Goal: Information Seeking & Learning: Compare options

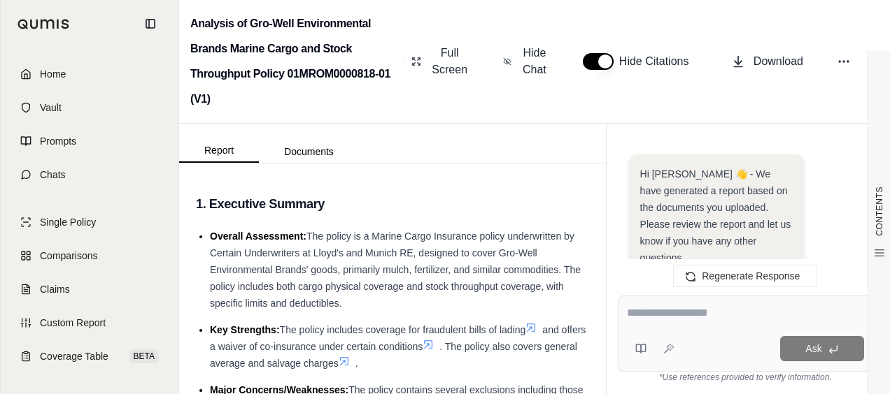
scroll to position [1928, 0]
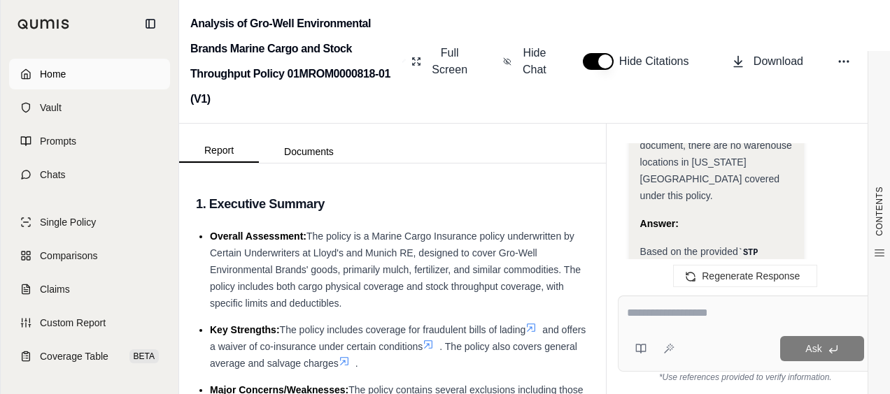
click at [41, 70] on span "Home" at bounding box center [53, 74] width 26 height 14
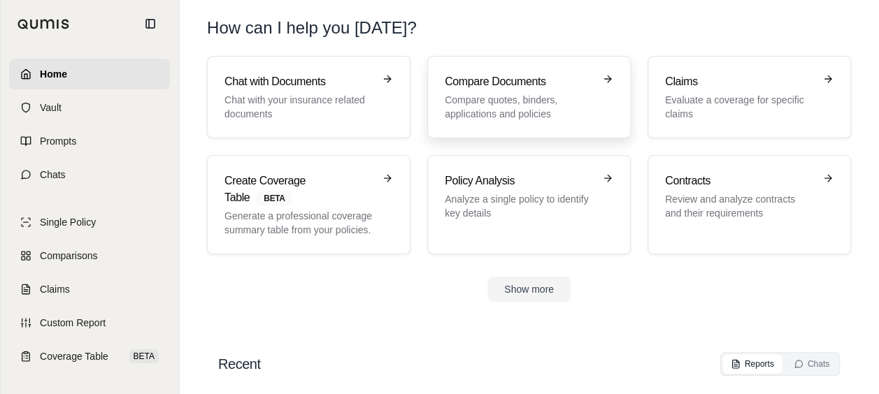
click at [485, 102] on p "Compare quotes, binders, applications and policies" at bounding box center [519, 107] width 149 height 28
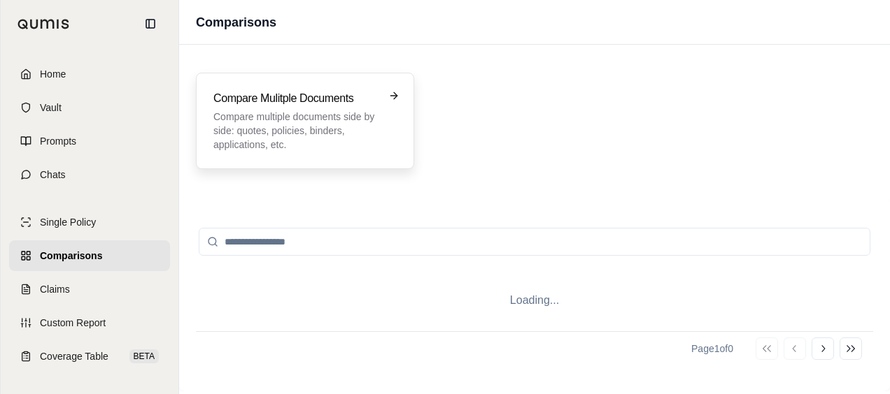
click at [367, 128] on p "Compare multiple documents side by side: quotes, policies, binders, application…" at bounding box center [295, 131] width 164 height 42
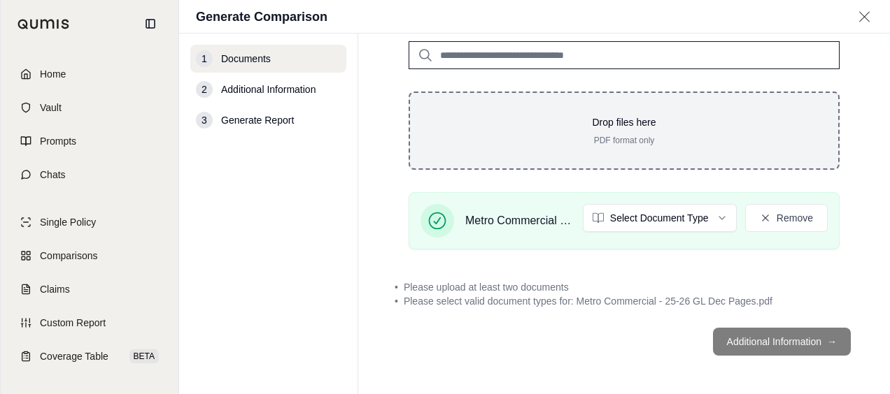
scroll to position [140, 0]
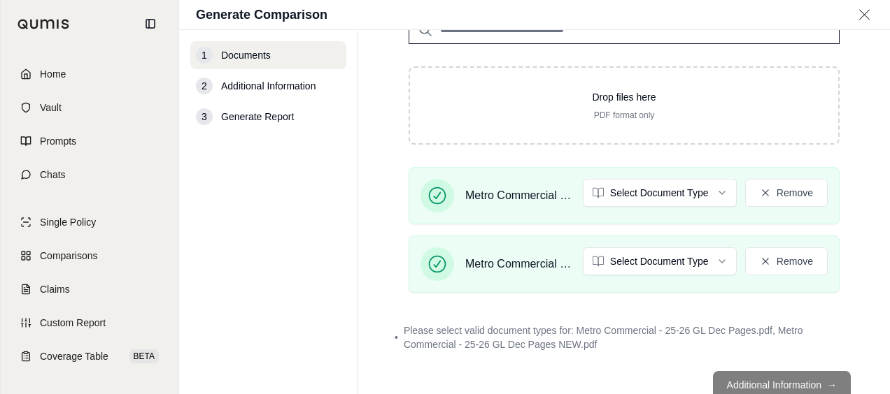
click at [757, 382] on footer "Additional Information →" at bounding box center [624, 385] width 476 height 50
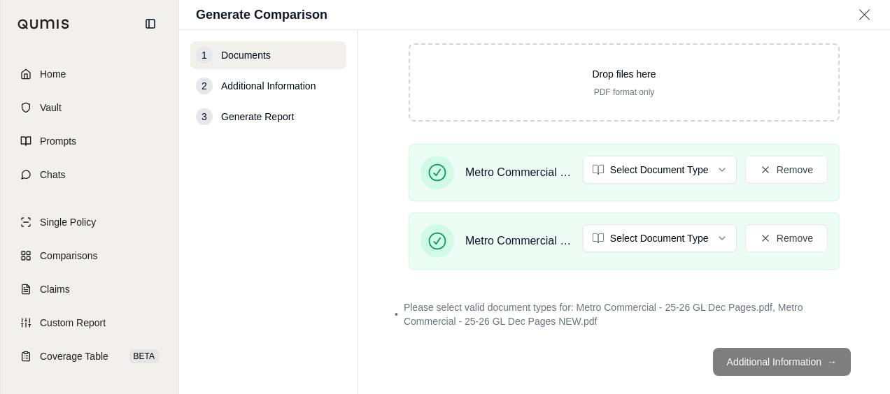
scroll to position [183, 0]
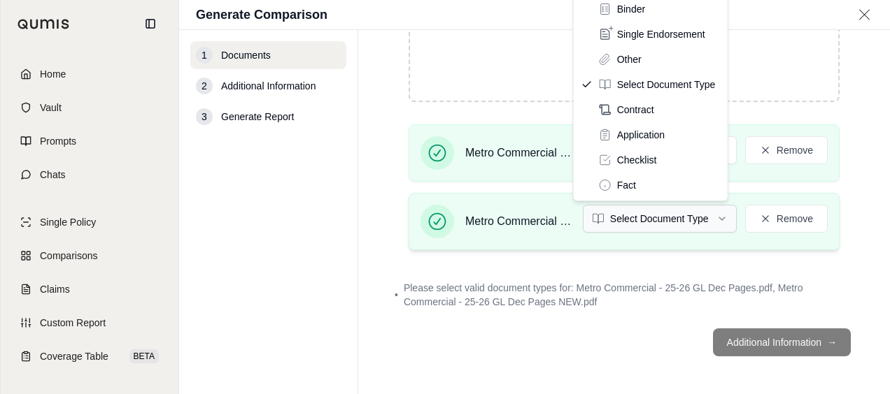
click at [707, 224] on html "Home Vault Prompts Chats Single Policy Comparisons Claims Custom Report Coverag…" at bounding box center [445, 249] width 890 height 499
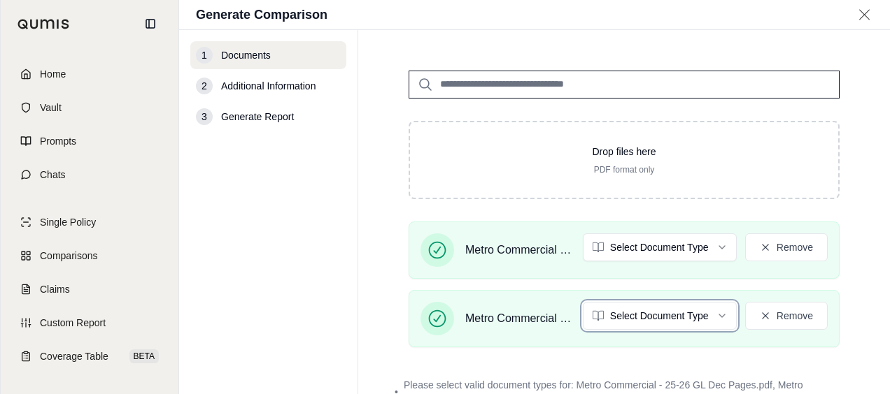
drag, startPoint x: 886, startPoint y: 245, endPoint x: 876, endPoint y: 182, distance: 63.8
click at [887, 182] on html "Home Vault Prompts Chats Single Policy Comparisons Claims Custom Report Coverag…" at bounding box center [445, 249] width 890 height 499
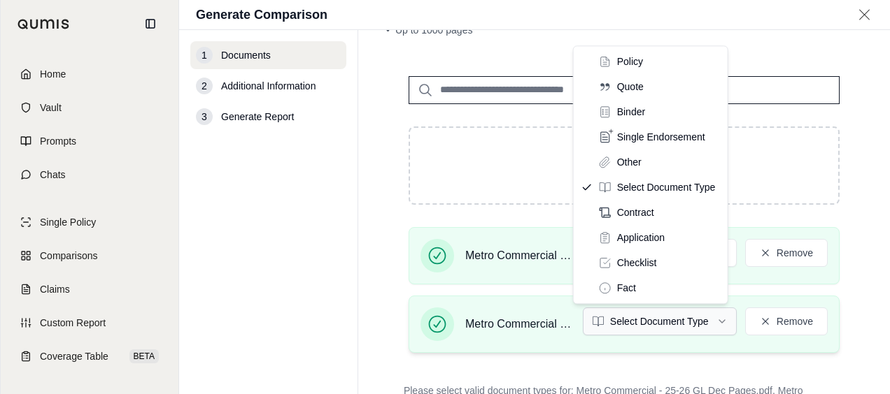
click at [716, 325] on html "Home Vault Prompts Chats Single Policy Comparisons Claims Custom Report Coverag…" at bounding box center [445, 249] width 890 height 499
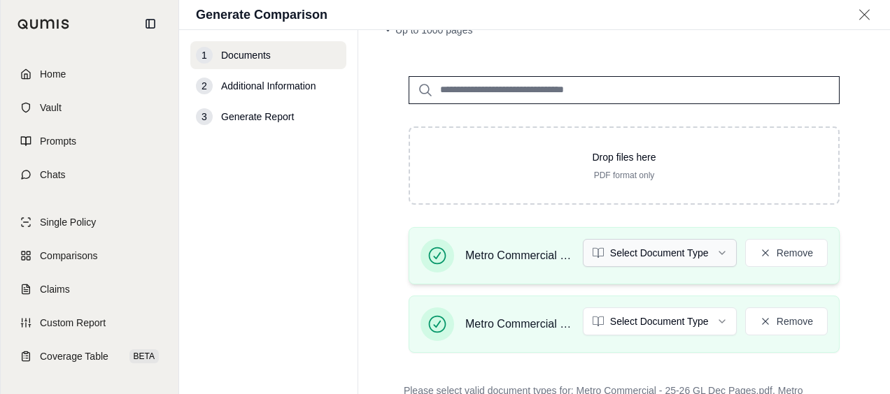
click at [699, 255] on html "Home Vault Prompts Chats Single Policy Comparisons Claims Custom Report Coverag…" at bounding box center [445, 249] width 890 height 499
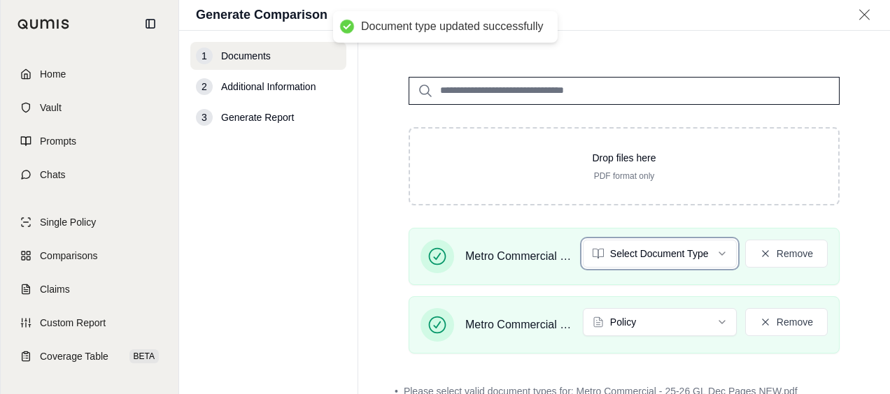
click at [866, 180] on html "Document type updated successfully Home Vault Prompts Chats Single Policy Compa…" at bounding box center [445, 249] width 890 height 499
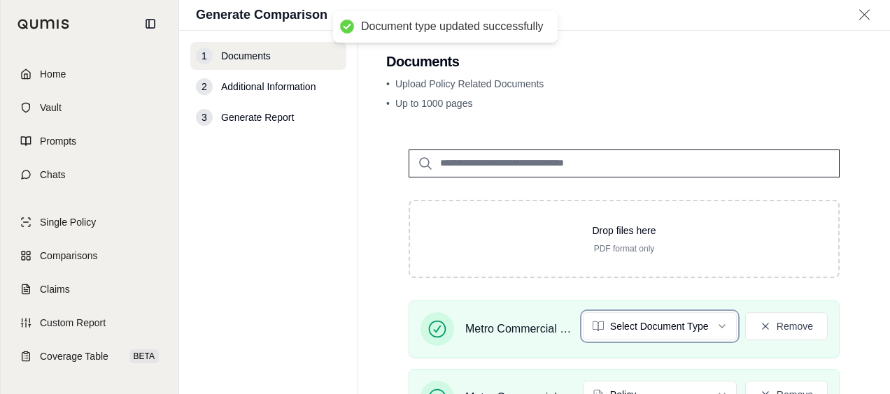
scroll to position [0, 0]
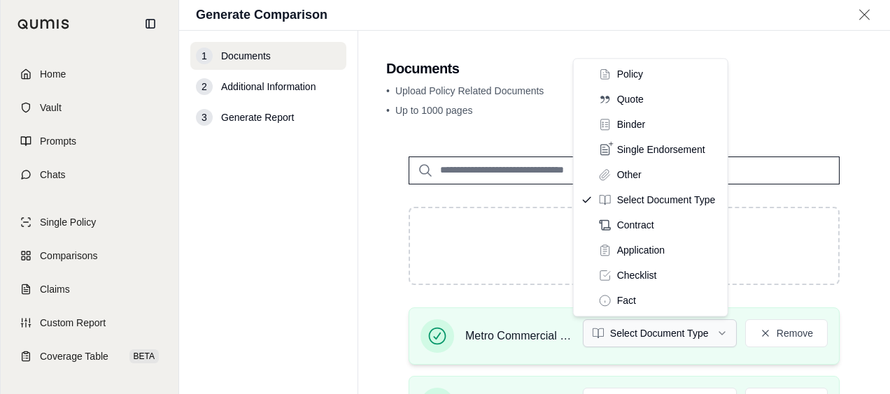
click at [706, 339] on html "Document type updated successfully Home Vault Prompts Chats Single Policy Compa…" at bounding box center [445, 249] width 890 height 499
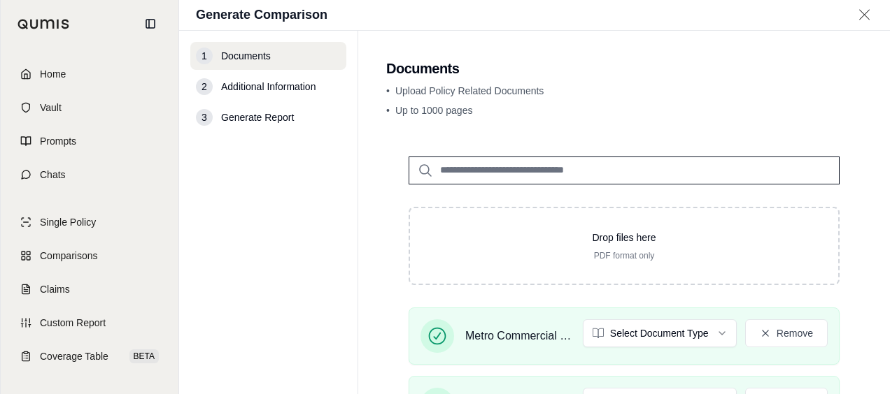
click at [709, 339] on html "Home Vault Prompts Chats Single Policy Comparisons Claims Custom Report Coverag…" at bounding box center [445, 249] width 890 height 499
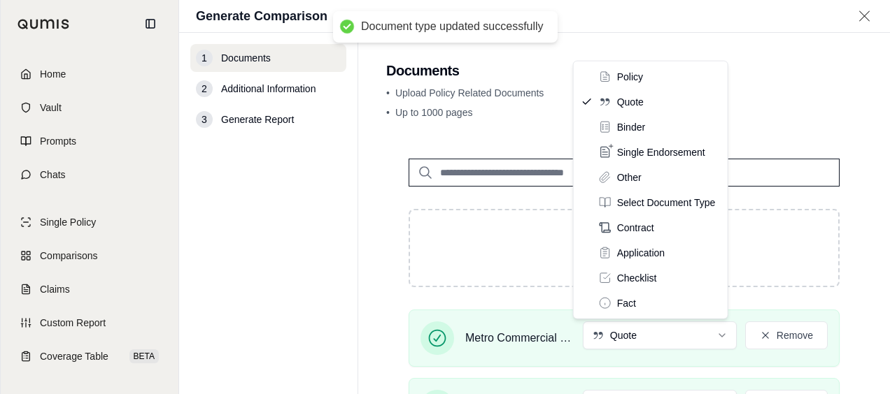
drag, startPoint x: 684, startPoint y: 78, endPoint x: 702, endPoint y: 81, distance: 18.4
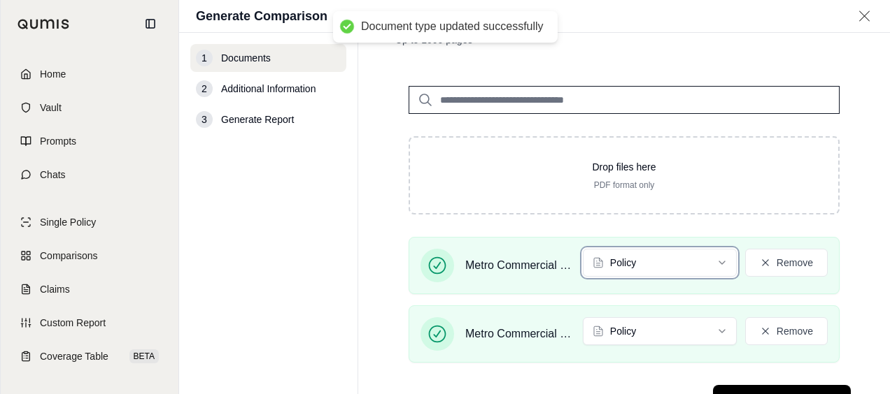
scroll to position [130, 0]
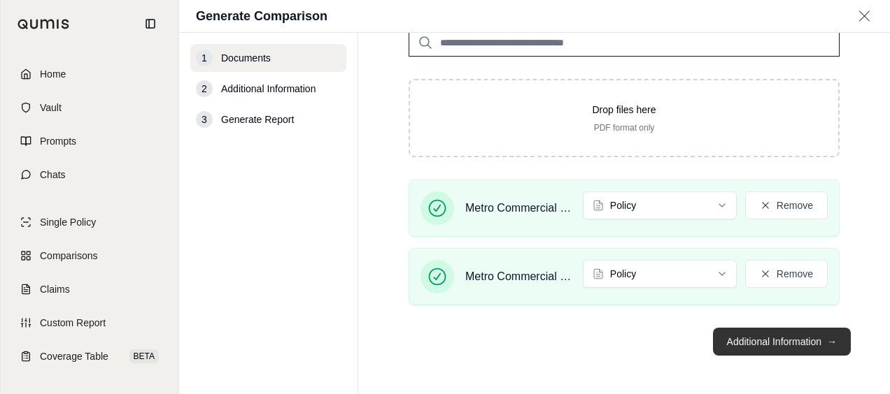
click at [799, 348] on button "Additional Information →" at bounding box center [782, 342] width 138 height 28
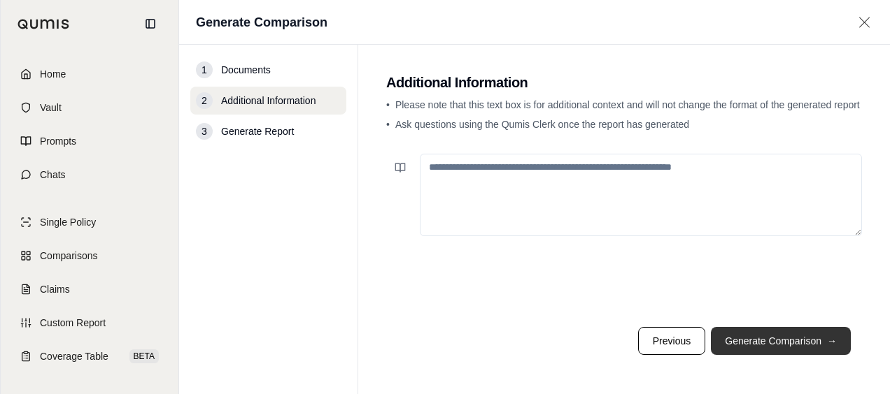
click at [769, 336] on button "Generate Comparison →" at bounding box center [781, 341] width 140 height 28
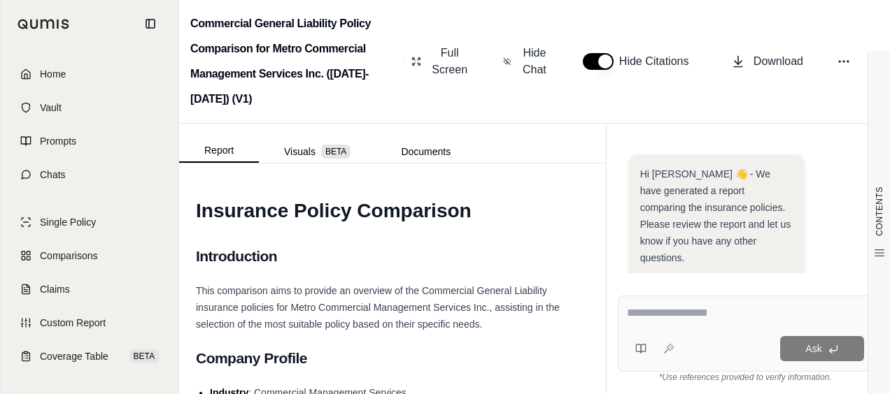
scroll to position [428, 0]
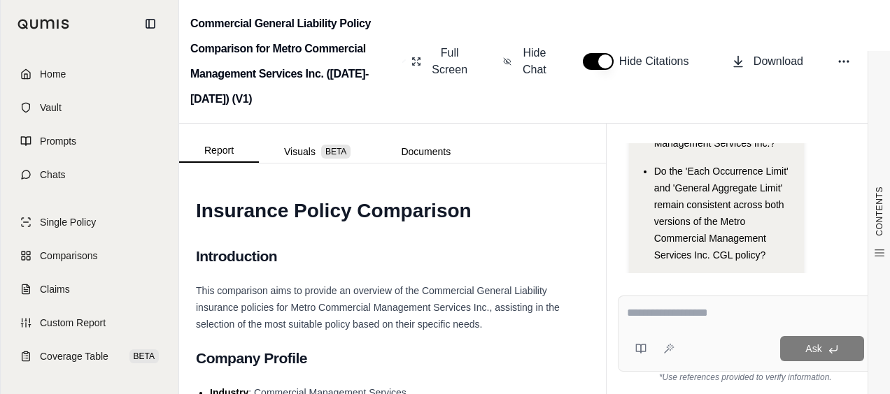
drag, startPoint x: 740, startPoint y: 307, endPoint x: 733, endPoint y: 306, distance: 7.0
click at [740, 307] on textarea at bounding box center [745, 313] width 237 height 17
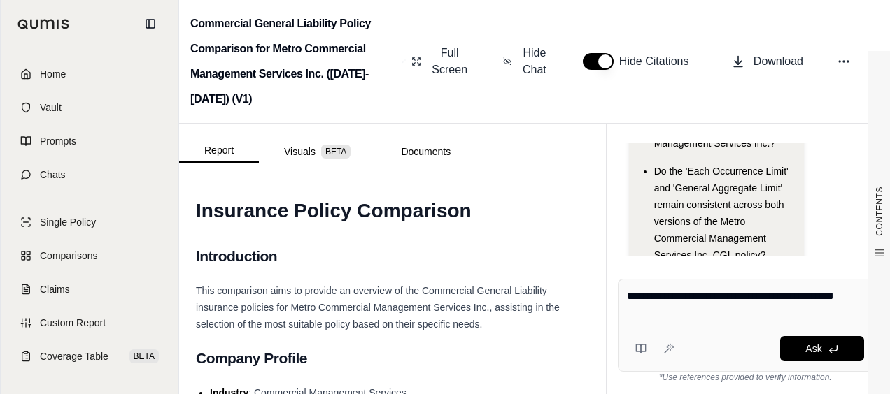
type textarea "**********"
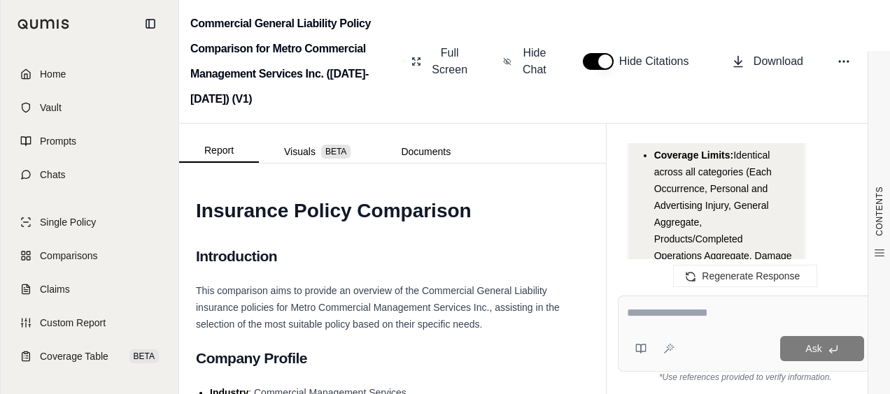
scroll to position [4386, 0]
